Goal: Task Accomplishment & Management: Use online tool/utility

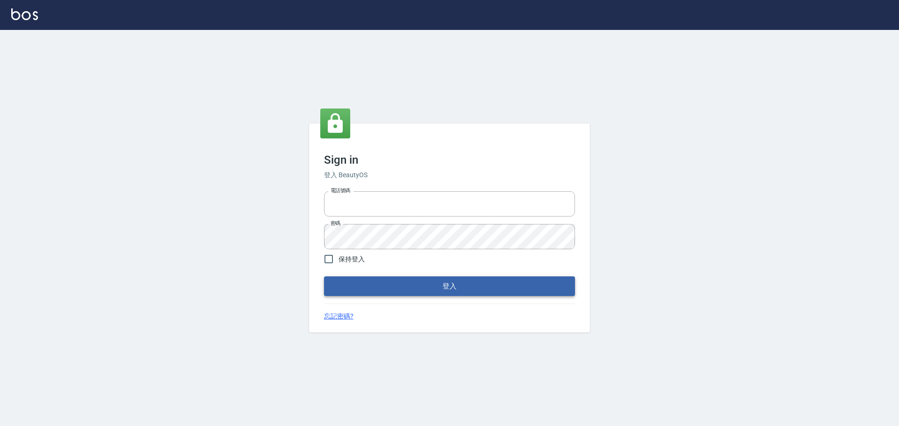
type input "0976570099"
click at [448, 280] on button "登入" at bounding box center [449, 287] width 251 height 20
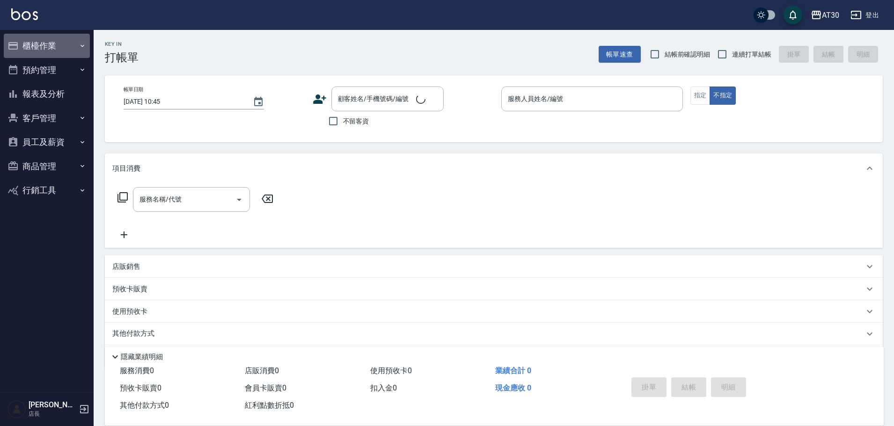
click at [43, 48] on button "櫃檯作業" at bounding box center [47, 46] width 86 height 24
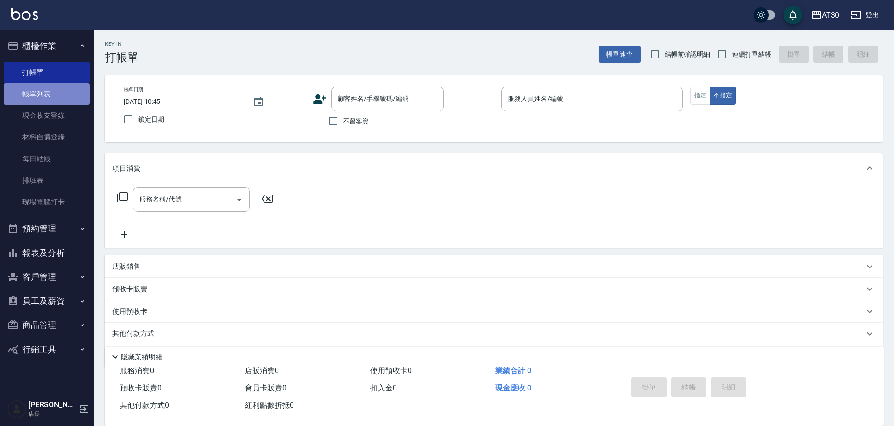
click at [50, 87] on link "帳單列表" at bounding box center [47, 94] width 86 height 22
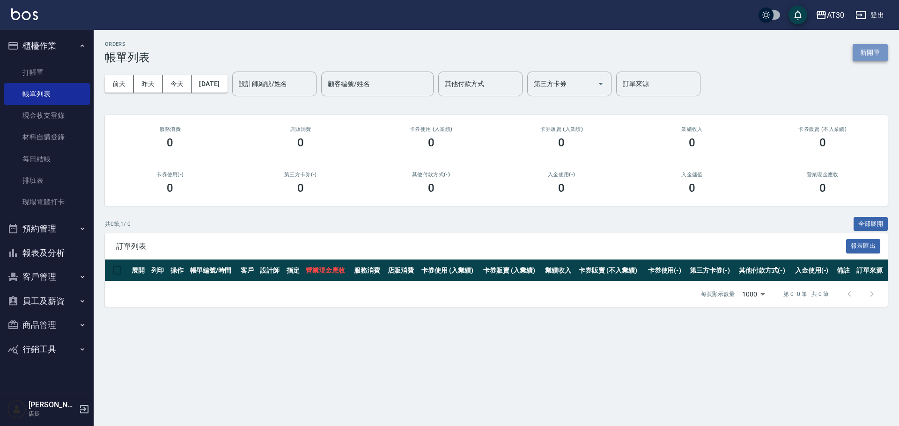
click at [448, 60] on button "新開單" at bounding box center [869, 52] width 35 height 17
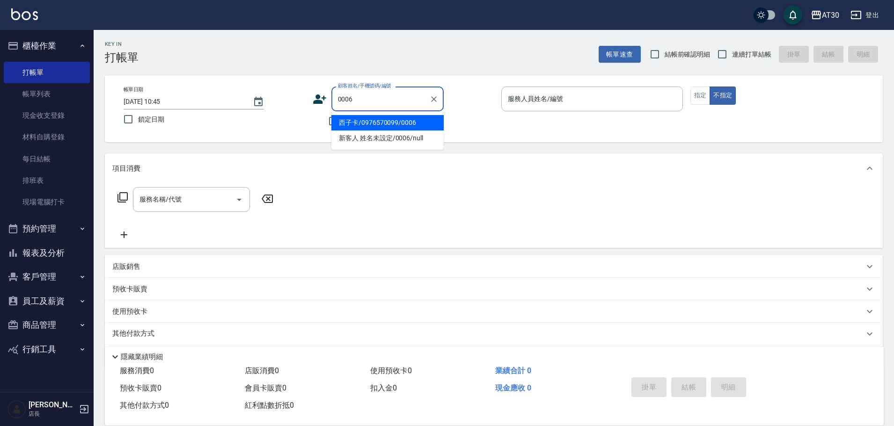
type input "西子卡/0976570099/0006"
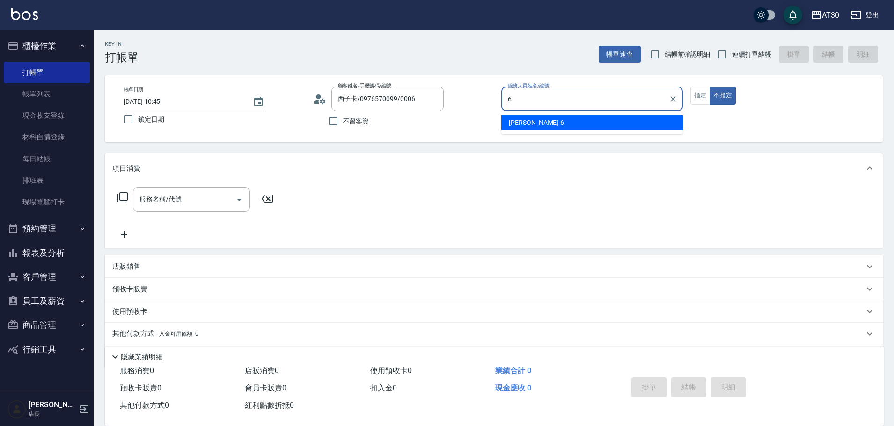
type input "[PERSON_NAME]-6"
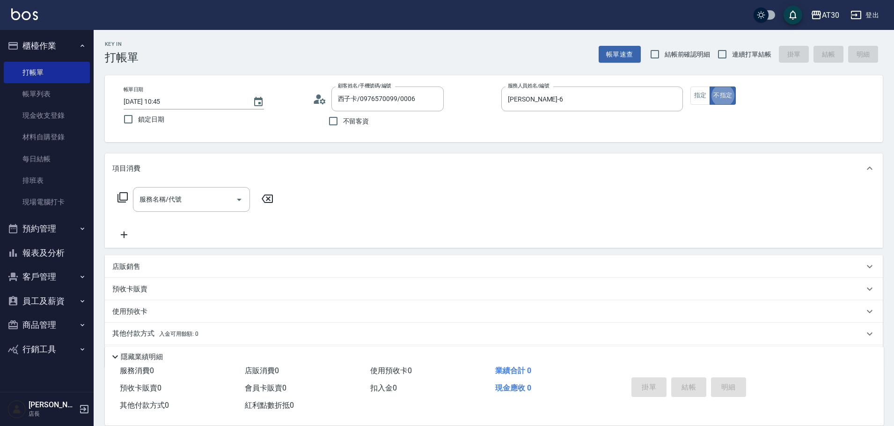
type button "false"
type input "新客人 姓名未設定/0006/null"
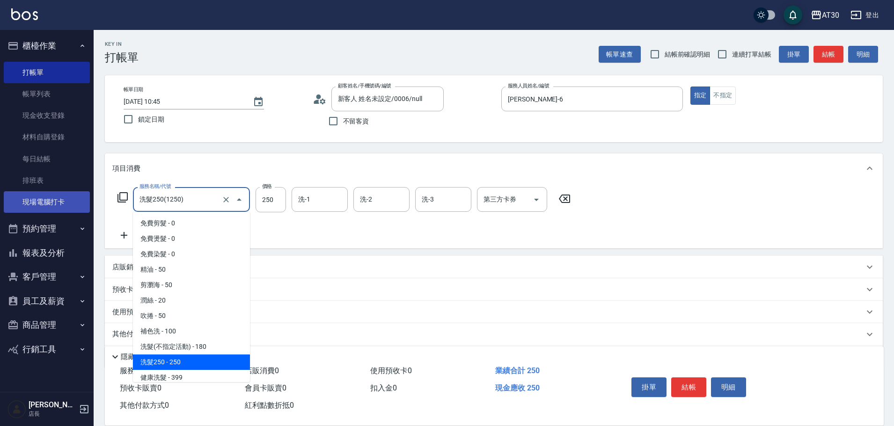
drag, startPoint x: 186, startPoint y: 204, endPoint x: 87, endPoint y: 205, distance: 99.7
click at [87, 205] on div "AT30 登出 櫃檯作業 打帳單 帳單列表 現金收支登錄 材料自購登錄 每日結帳 排班表 現場電腦打卡 預約管理 預約管理 單日預約紀錄 單週預約紀錄 報表及…" at bounding box center [447, 229] width 894 height 458
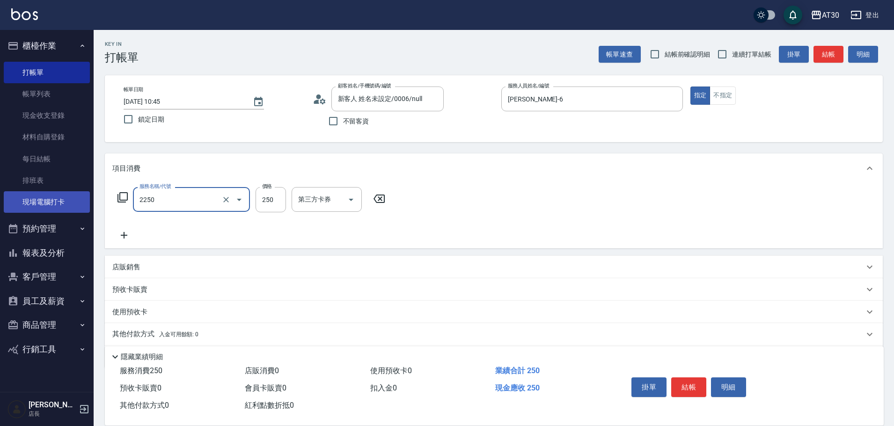
type input "剪髮(2250)"
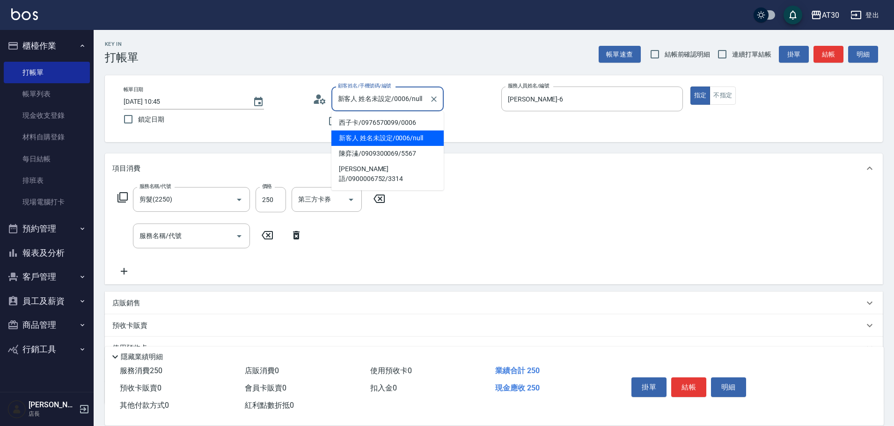
click at [374, 102] on input "新客人 姓名未設定/0006/null" at bounding box center [381, 99] width 90 height 16
click at [374, 123] on li "西子卡/0976570099/0006" at bounding box center [387, 122] width 112 height 15
type input "西子卡/0976570099/0006"
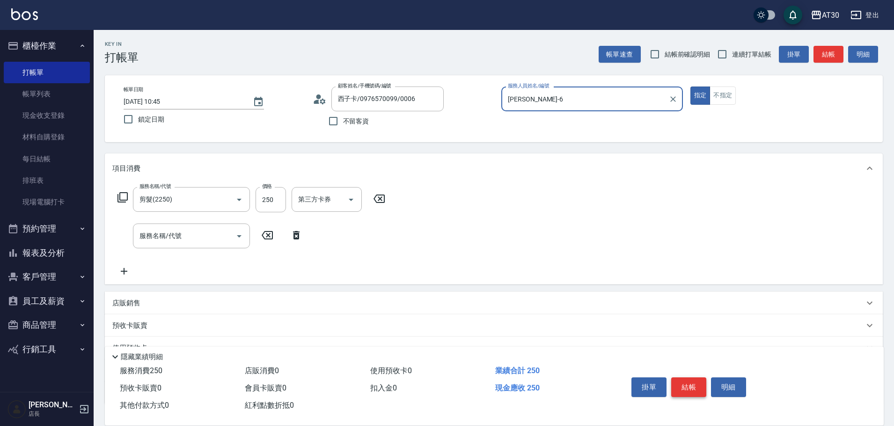
click at [448, 384] on button "結帳" at bounding box center [688, 388] width 35 height 20
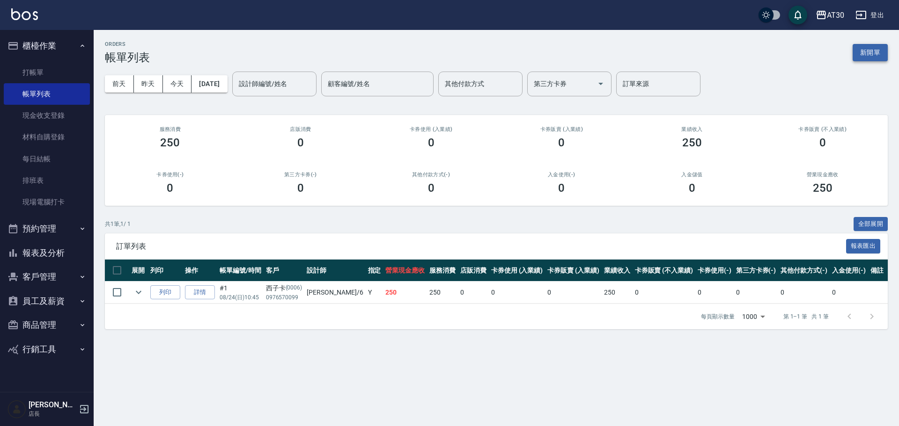
click at [448, 52] on button "新開單" at bounding box center [869, 52] width 35 height 17
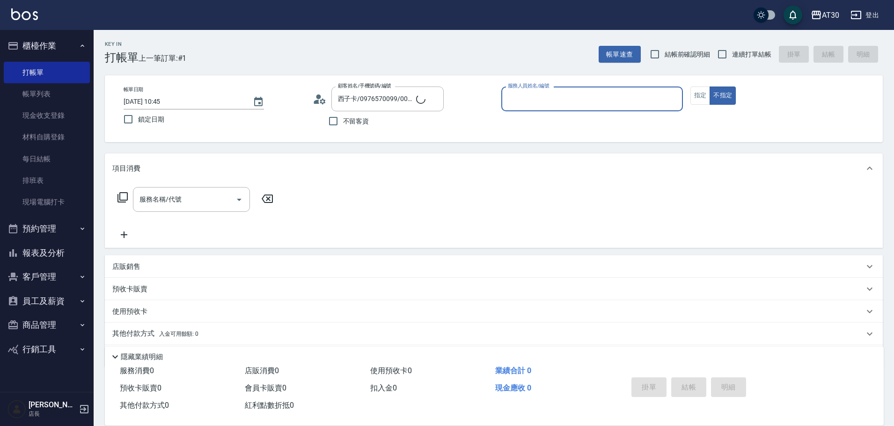
type input "新客人 姓名未設定/0006/null"
type input "[PERSON_NAME]-6"
type button "false"
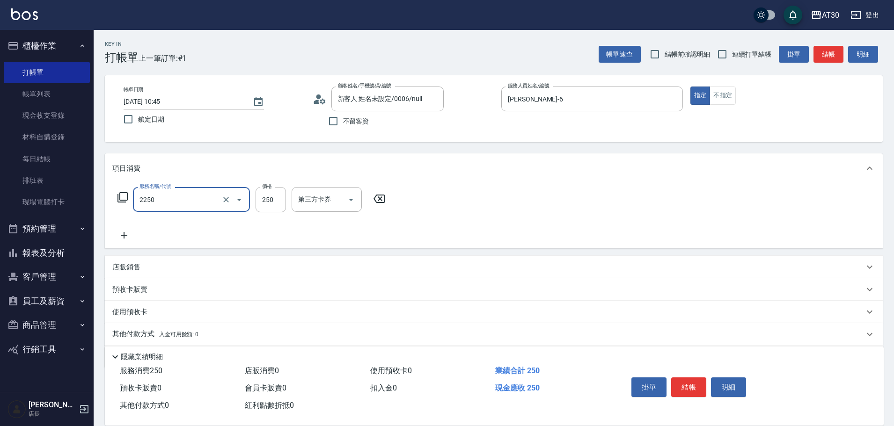
type input "剪髮(2250)"
type input "300"
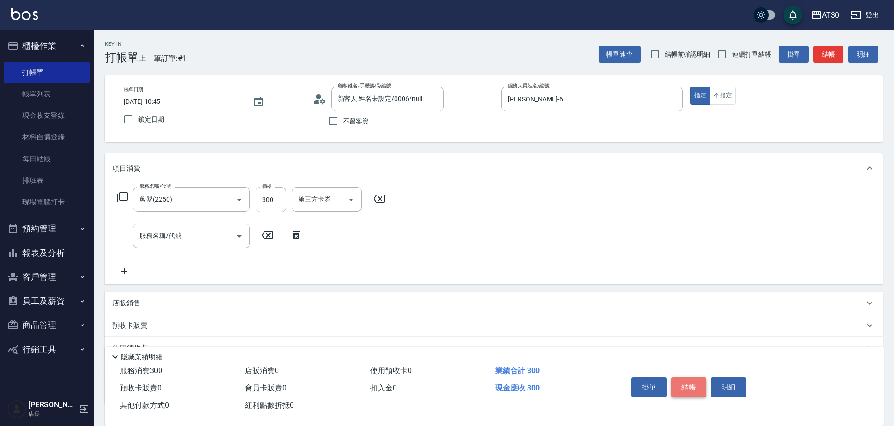
click at [448, 386] on button "結帳" at bounding box center [688, 388] width 35 height 20
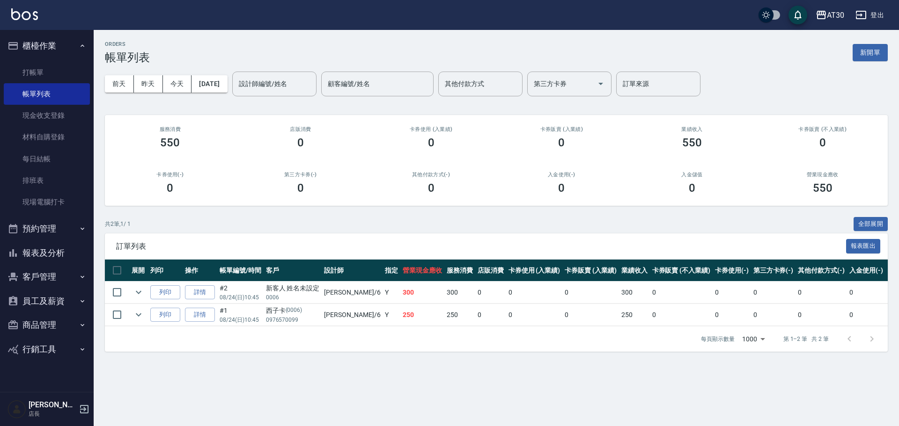
click at [52, 251] on button "報表及分析" at bounding box center [47, 253] width 86 height 24
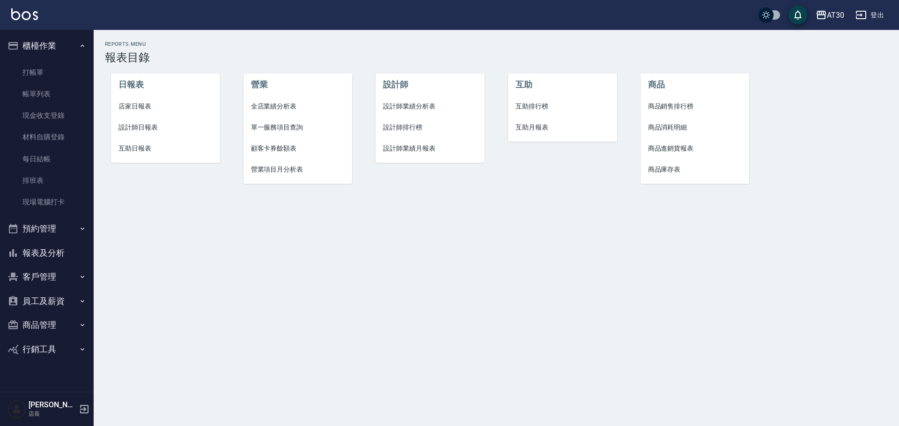
click at [389, 130] on span "設計師排行榜" at bounding box center [430, 128] width 94 height 10
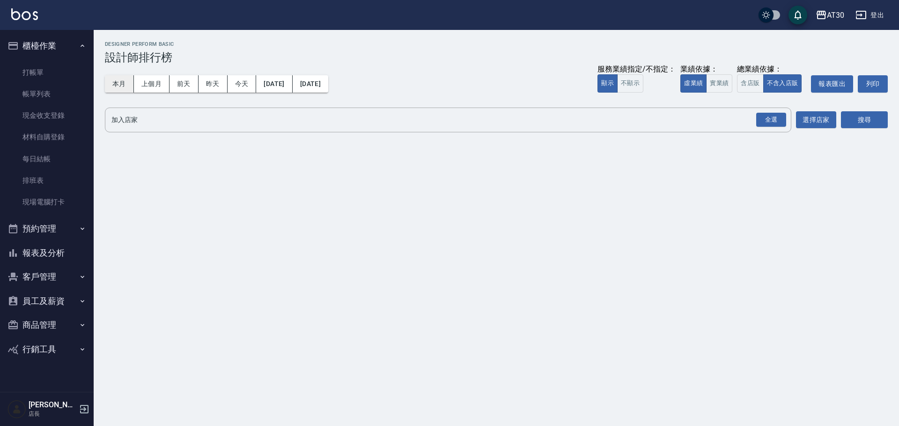
click at [113, 86] on button "本月" at bounding box center [119, 83] width 29 height 17
click at [448, 123] on div "全選" at bounding box center [771, 120] width 30 height 15
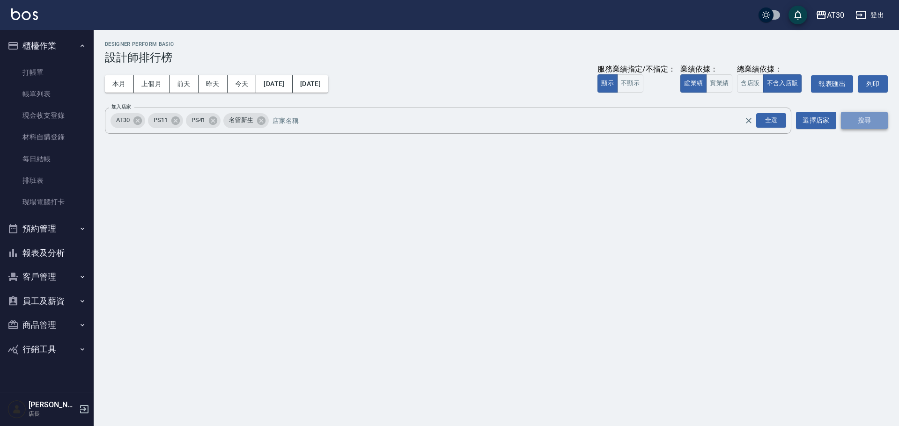
click at [448, 122] on button "搜尋" at bounding box center [864, 120] width 47 height 17
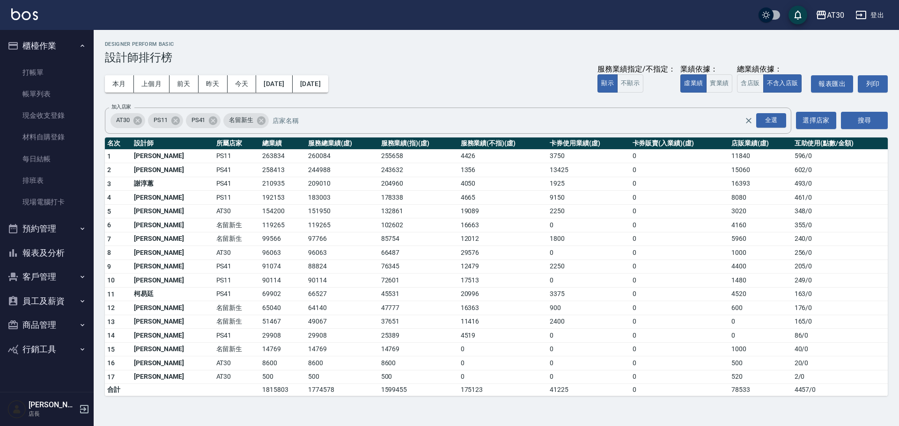
click at [260, 212] on td "154200" at bounding box center [283, 212] width 46 height 14
click at [52, 72] on link "打帳單" at bounding box center [47, 73] width 86 height 22
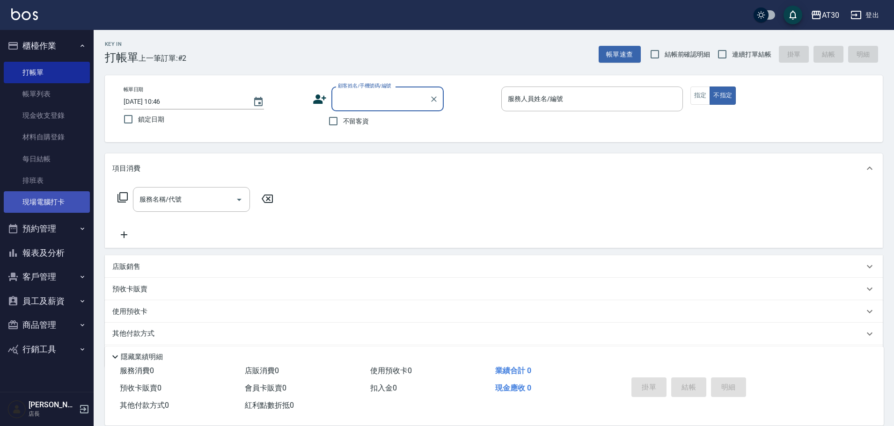
click at [64, 201] on link "現場電腦打卡" at bounding box center [47, 202] width 86 height 22
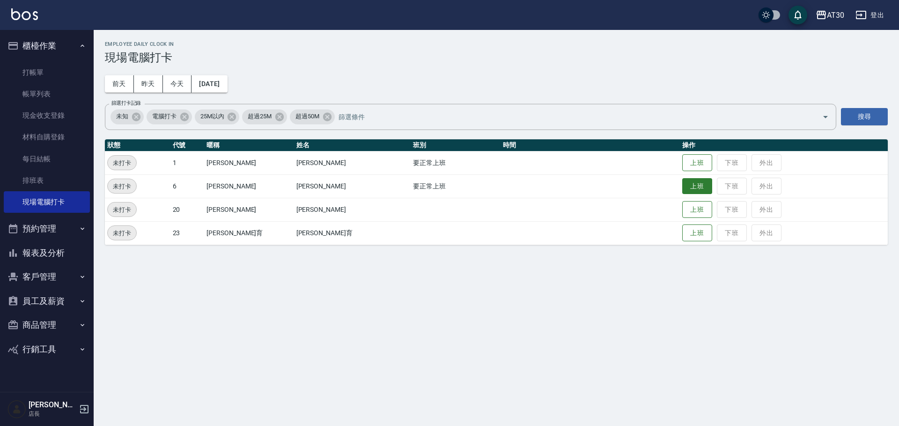
click at [448, 183] on button "上班" at bounding box center [697, 186] width 30 height 16
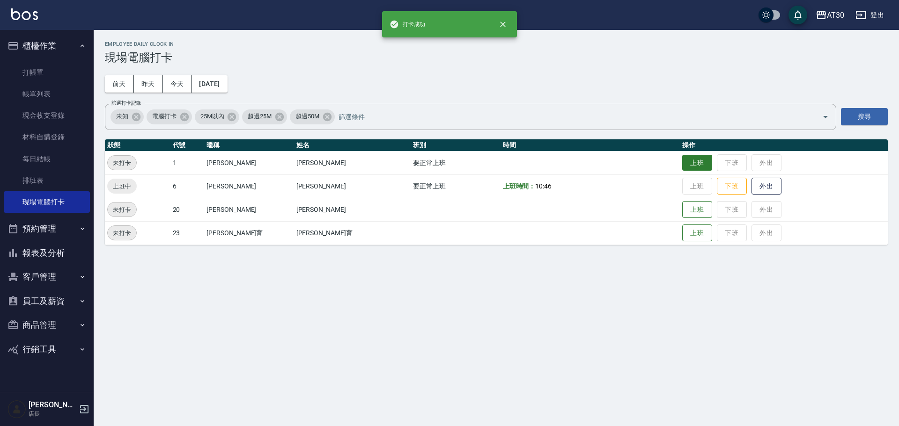
click at [448, 164] on button "上班" at bounding box center [697, 163] width 30 height 16
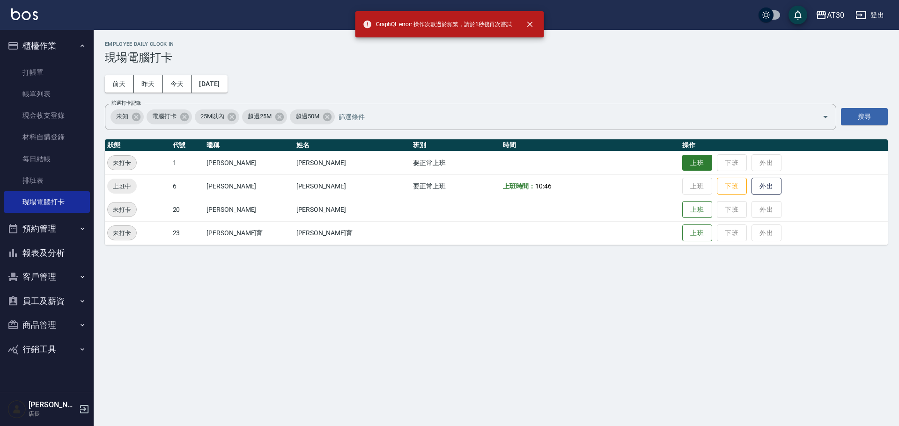
click at [448, 165] on button "上班" at bounding box center [697, 163] width 30 height 16
